Goal: Task Accomplishment & Management: Use online tool/utility

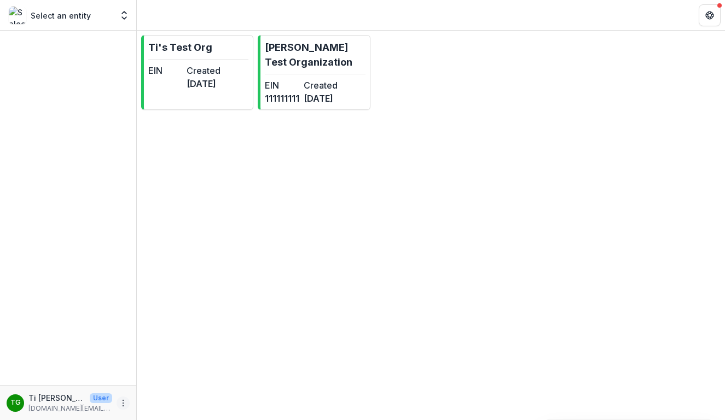
click at [120, 404] on icon "More" at bounding box center [123, 403] width 9 height 9
click at [163, 396] on button "Logout" at bounding box center [195, 398] width 117 height 18
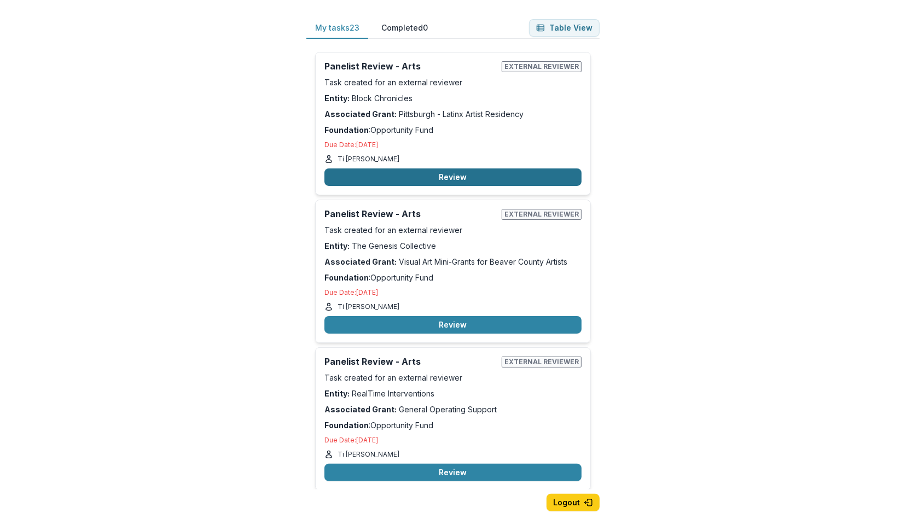
click at [421, 176] on button "Review" at bounding box center [452, 178] width 257 height 18
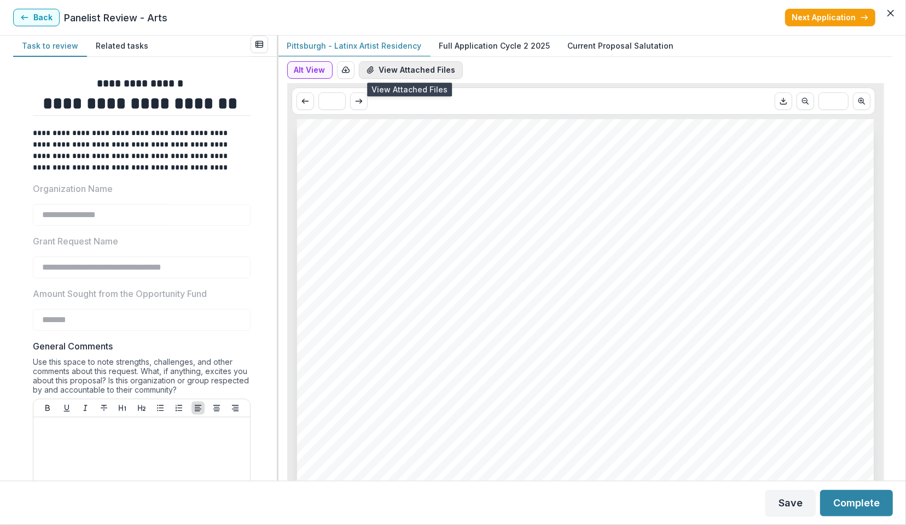
click at [411, 71] on button "View Attached Files" at bounding box center [411, 70] width 104 height 18
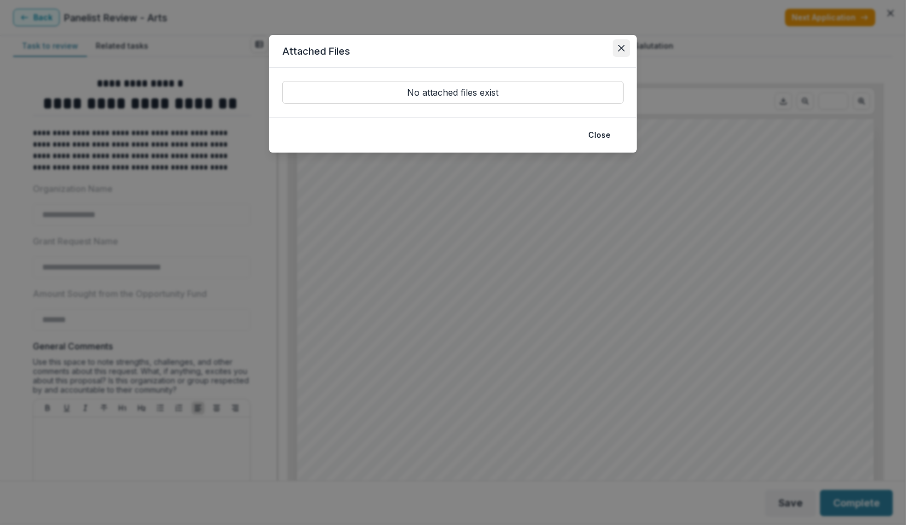
click at [619, 48] on icon "Close" at bounding box center [621, 48] width 7 height 7
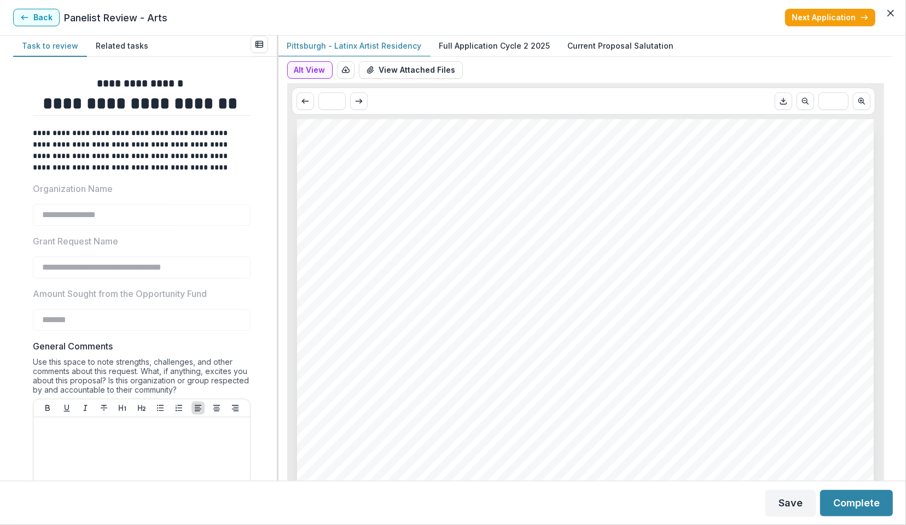
click at [490, 45] on p "Full Application Cycle 2 2025" at bounding box center [494, 45] width 111 height 11
click at [400, 65] on button "View Attached Files" at bounding box center [411, 70] width 104 height 18
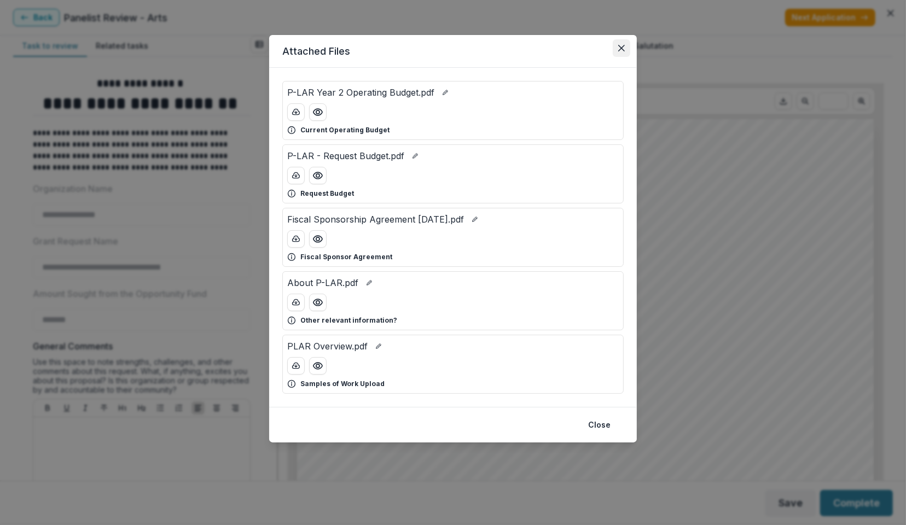
click at [620, 49] on icon "Close" at bounding box center [621, 48] width 7 height 7
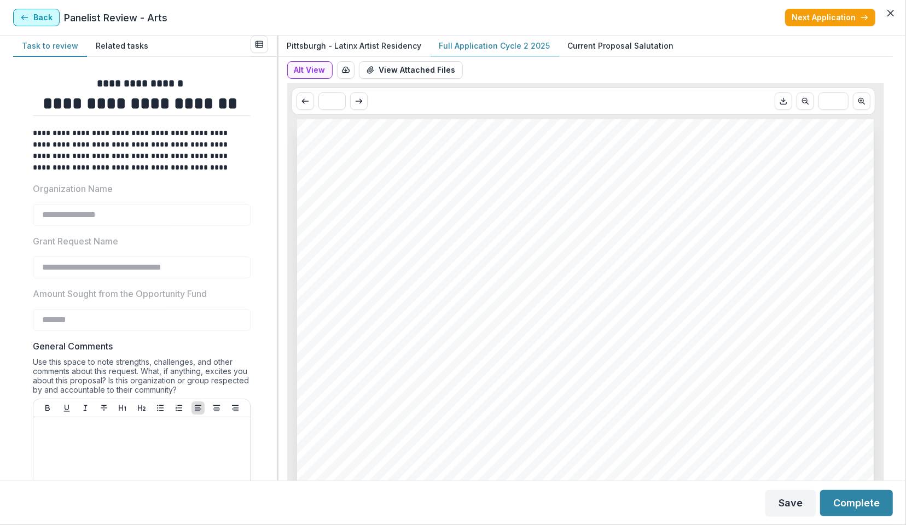
click at [40, 19] on button "Back" at bounding box center [36, 18] width 47 height 18
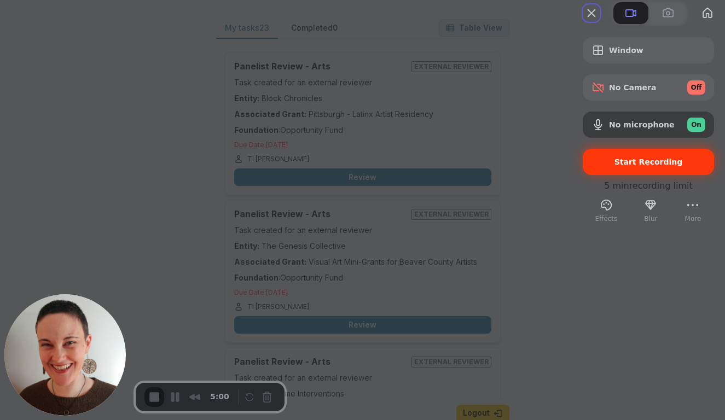
click at [614, 166] on span "Start Recording" at bounding box center [648, 162] width 68 height 9
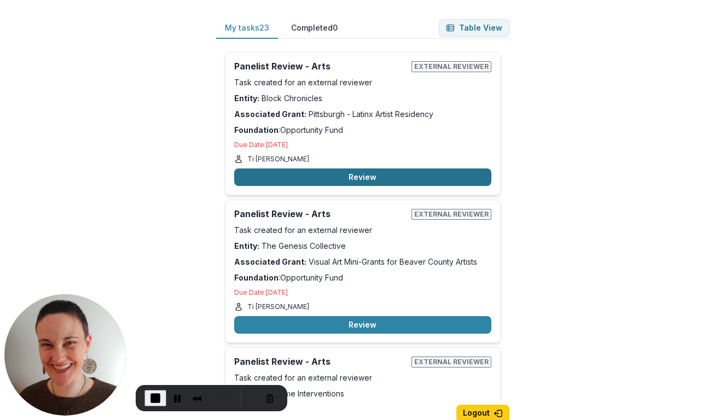
click at [350, 178] on button "Review" at bounding box center [362, 178] width 257 height 18
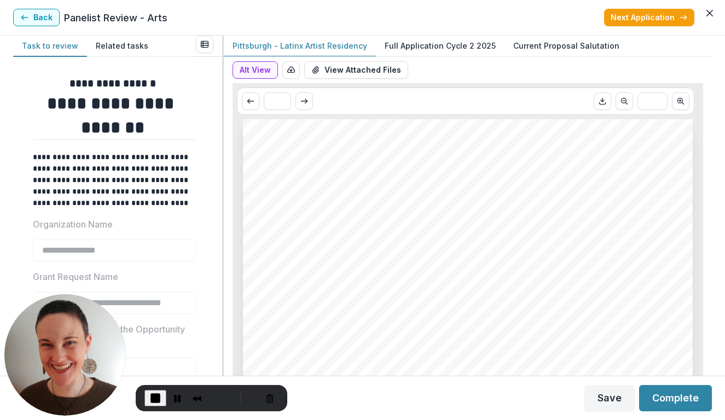
click at [437, 45] on p "Full Application Cycle 2 2025" at bounding box center [440, 45] width 111 height 11
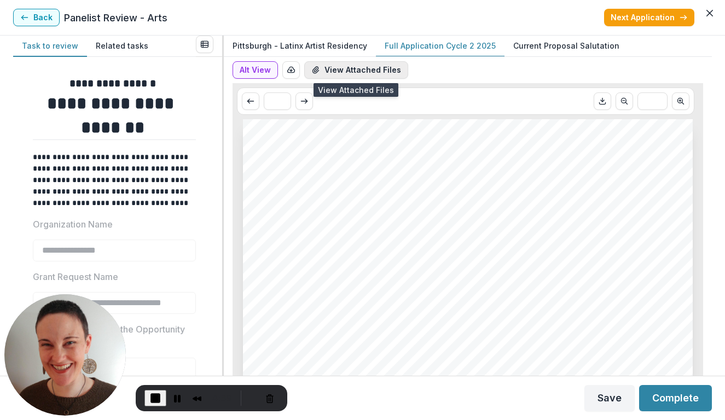
click at [351, 70] on button "View Attached Files" at bounding box center [356, 70] width 104 height 18
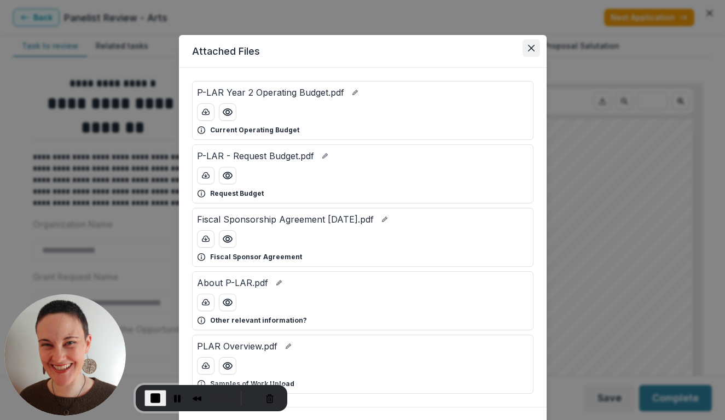
click at [528, 48] on icon "Close" at bounding box center [531, 48] width 7 height 7
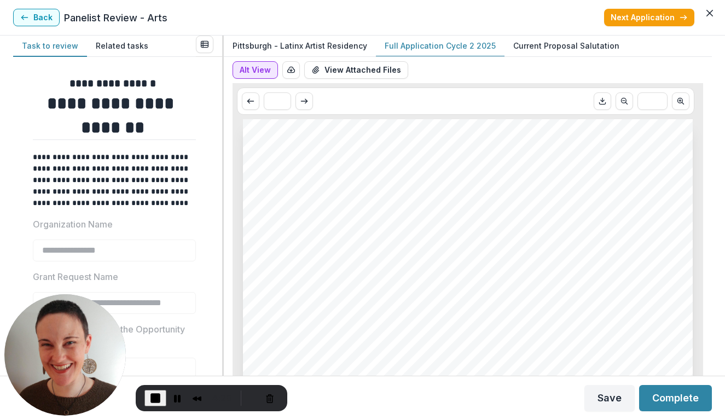
click at [258, 73] on button "Alt View" at bounding box center [255, 70] width 45 height 18
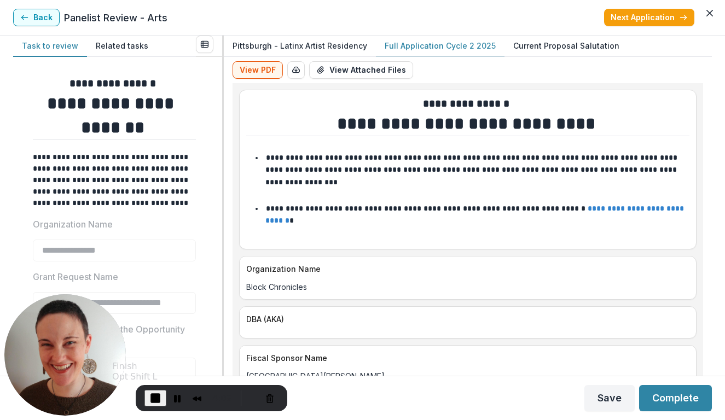
click at [155, 399] on span "End Recording" at bounding box center [155, 398] width 13 height 13
